Goal: Task Accomplishment & Management: Use online tool/utility

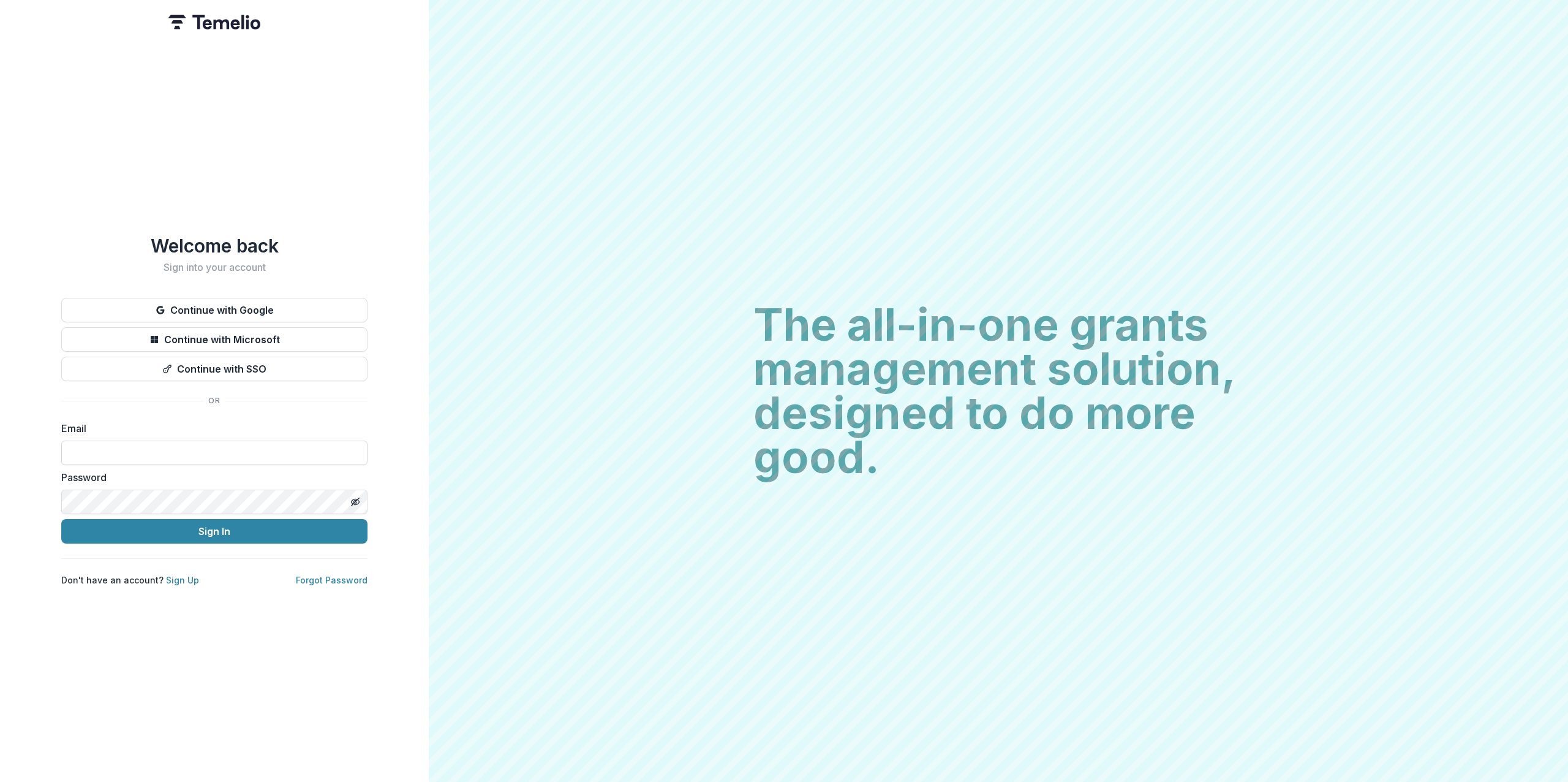
drag, startPoint x: 0, startPoint y: 0, endPoint x: 139, endPoint y: 452, distance: 472.9
click at [139, 452] on input at bounding box center [214, 452] width 306 height 24
type input "**********"
click at [138, 525] on button "Sign In" at bounding box center [214, 531] width 306 height 24
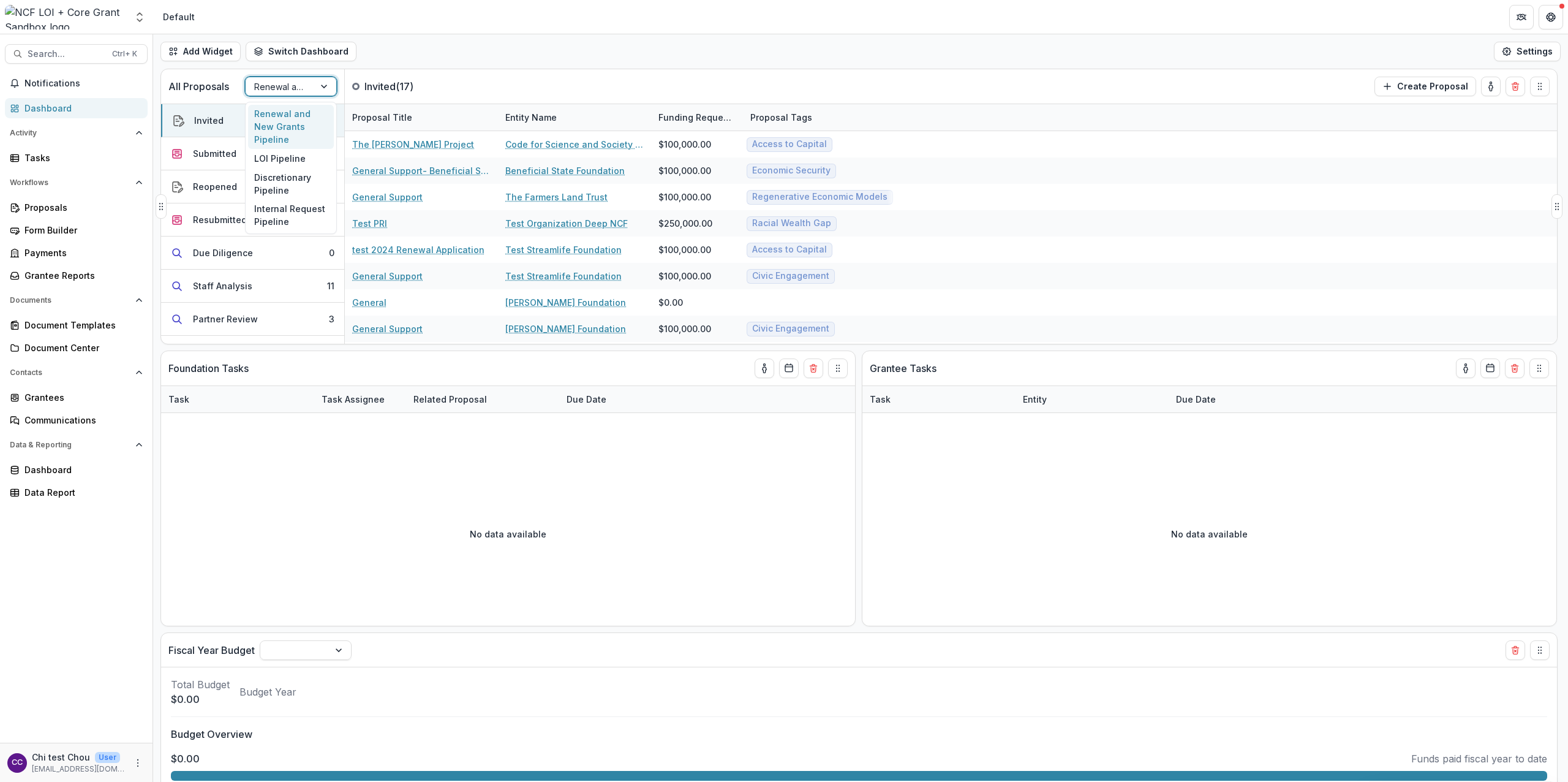
click at [282, 79] on div at bounding box center [279, 87] width 51 height 16
click at [287, 149] on div "LOI Pipeline" at bounding box center [291, 159] width 86 height 19
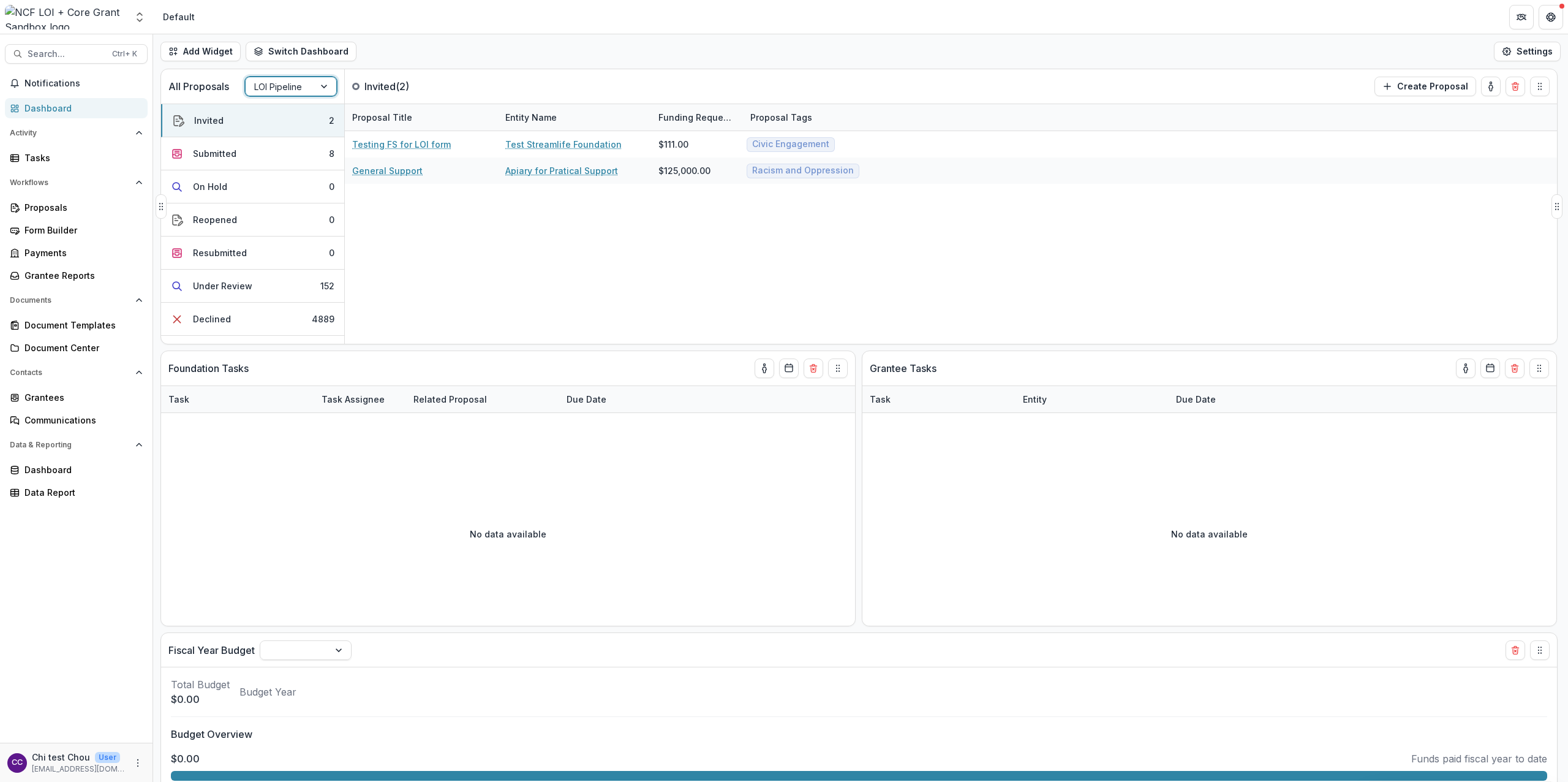
scroll to position [26, 0]
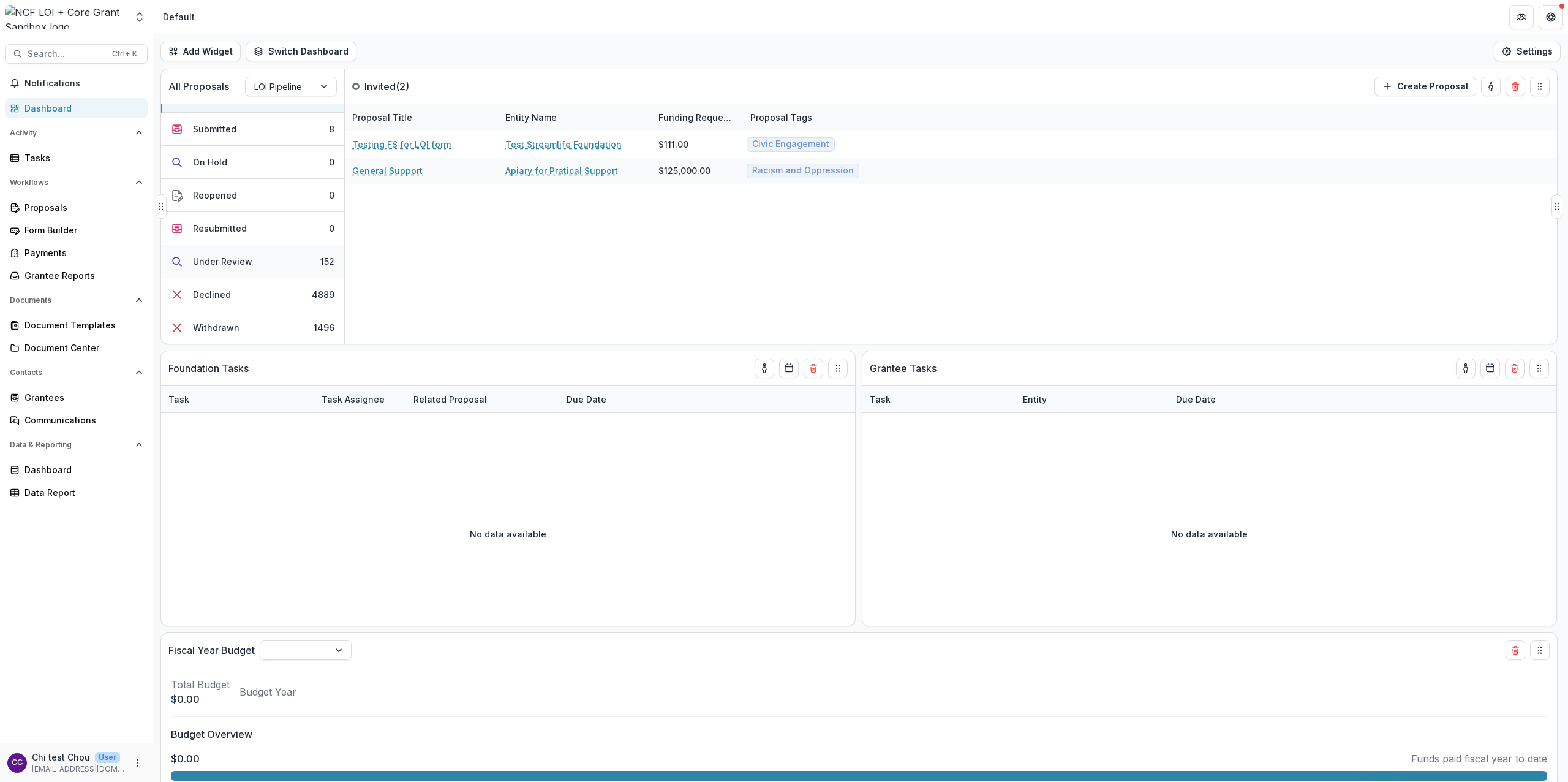
click at [267, 259] on button "Under Review 152" at bounding box center [252, 262] width 183 height 33
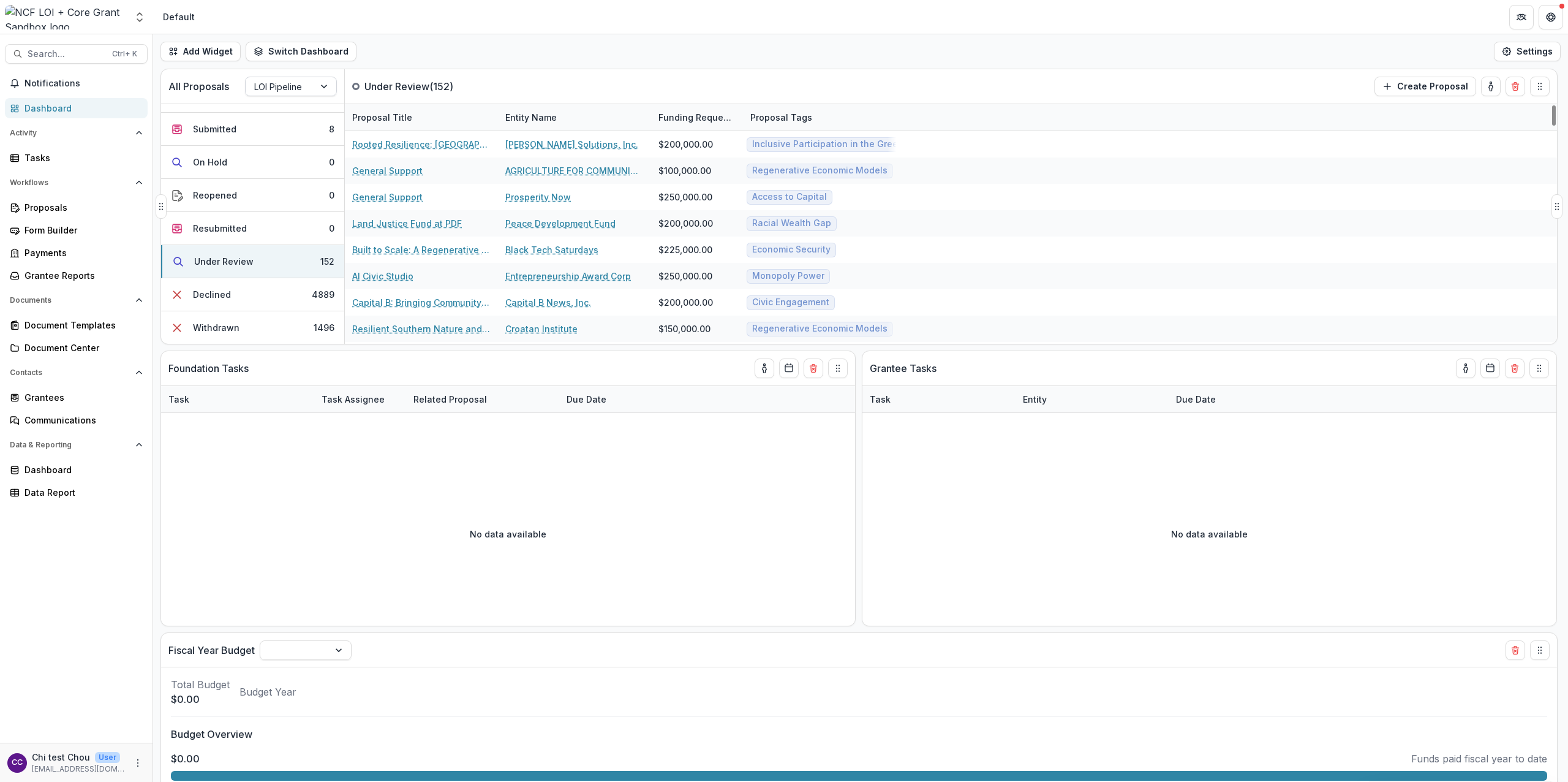
click at [254, 92] on input "text" at bounding box center [255, 86] width 2 height 13
click at [263, 119] on div "Renewal and New Grants Pipeline" at bounding box center [291, 127] width 86 height 44
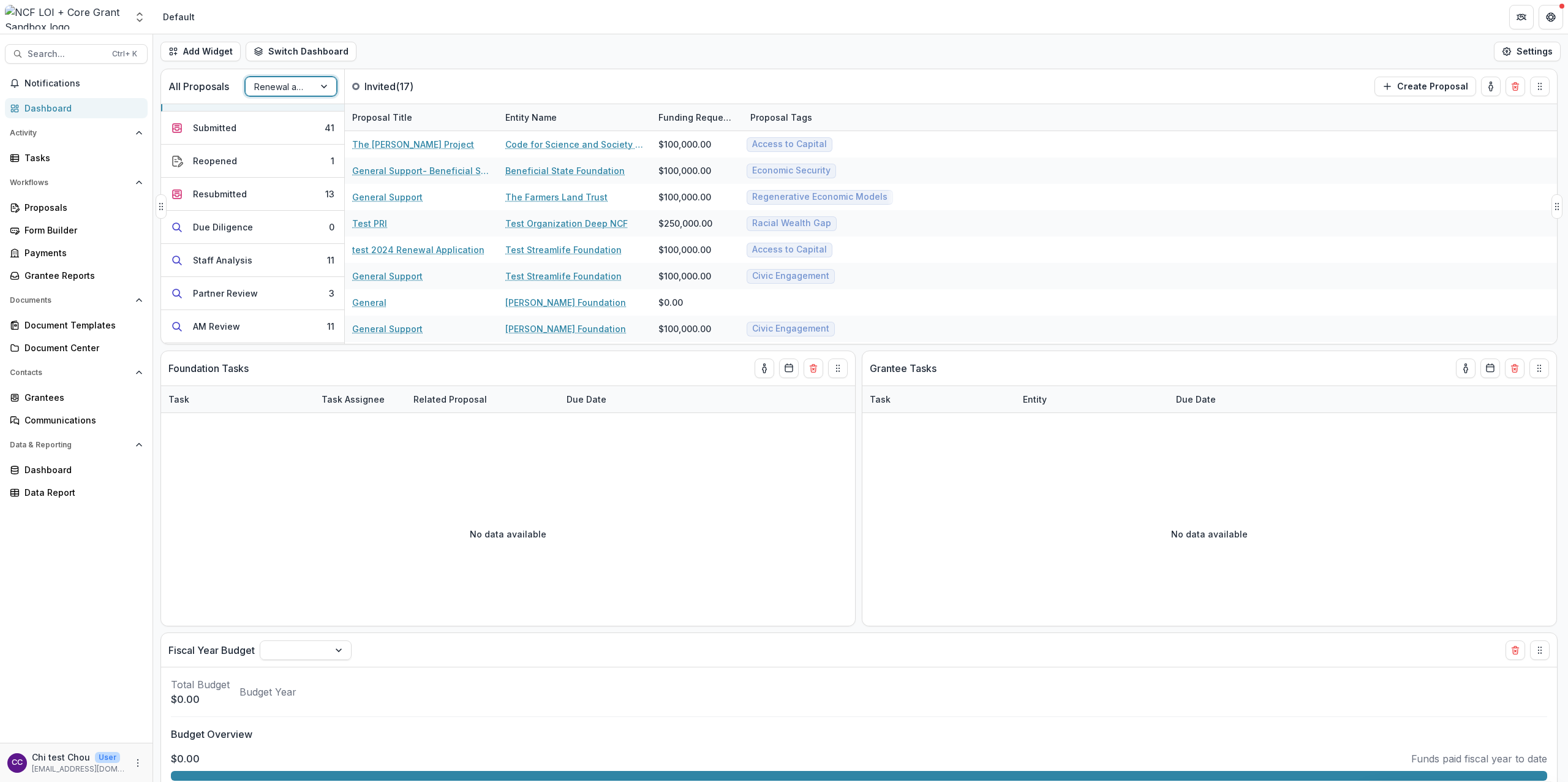
click at [263, 91] on div at bounding box center [279, 87] width 51 height 16
click at [265, 149] on div "LOI Pipeline" at bounding box center [291, 159] width 86 height 19
